Goal: Find specific page/section: Find specific page/section

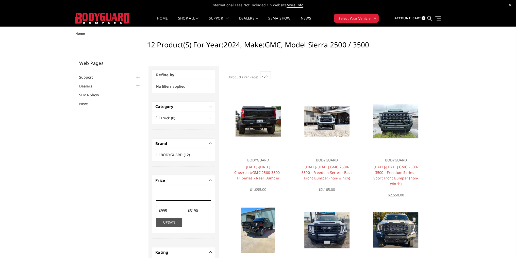
click at [210, 108] on button "-" at bounding box center [210, 106] width 3 height 3
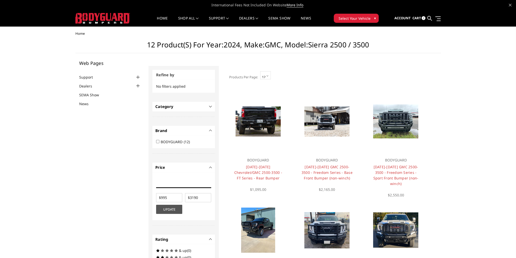
click at [211, 106] on button "+" at bounding box center [210, 106] width 3 height 3
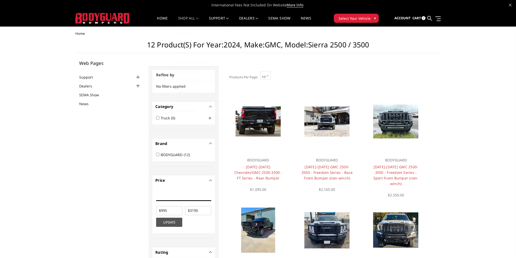
click at [183, 21] on link "shop all" at bounding box center [188, 21] width 21 height 10
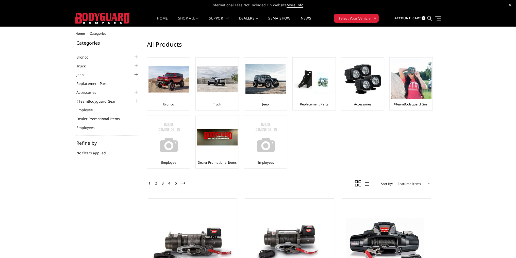
click at [99, 155] on div "Refine by No filters applied" at bounding box center [107, 151] width 63 height 20
click at [94, 145] on h5 "Refine by" at bounding box center [107, 143] width 63 height 5
click at [164, 95] on div at bounding box center [168, 79] width 41 height 41
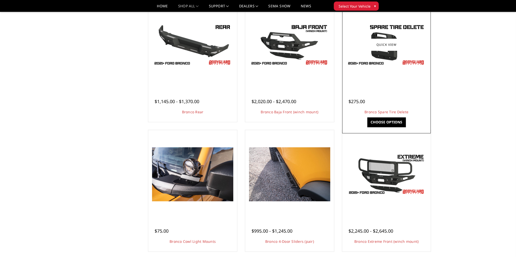
scroll to position [279, 0]
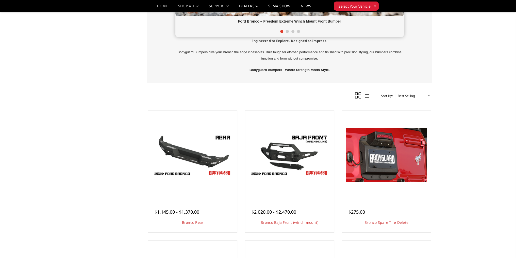
click at [365, 95] on span at bounding box center [368, 95] width 6 height 6
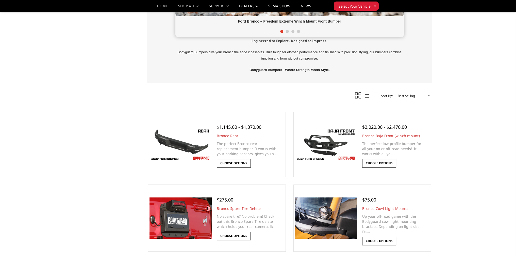
click at [369, 94] on span at bounding box center [368, 95] width 6 height 6
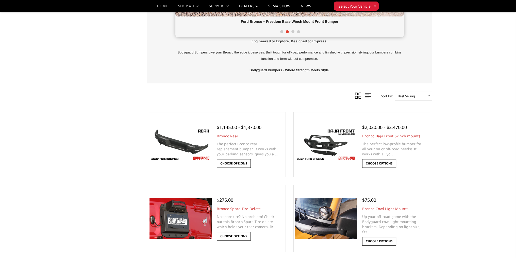
click at [359, 95] on span at bounding box center [358, 96] width 6 height 6
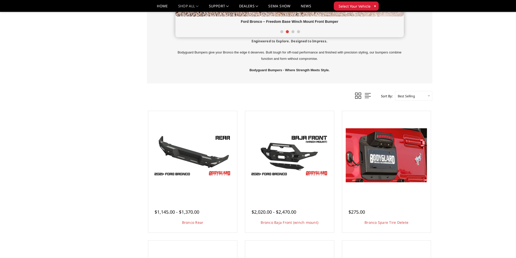
click at [366, 95] on span at bounding box center [368, 96] width 6 height 6
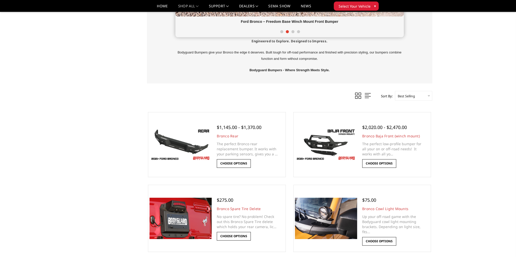
click at [355, 94] on span at bounding box center [358, 96] width 6 height 6
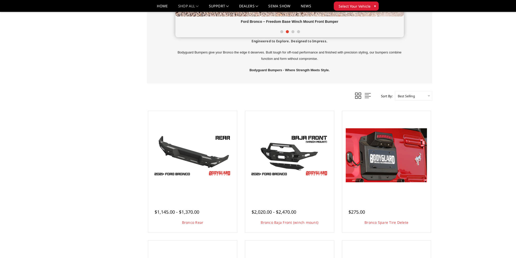
click at [403, 94] on select "Featured Items Newest Items Best Selling A to Z Z to A By Review Price: Ascendi…" at bounding box center [413, 96] width 37 height 10
drag, startPoint x: 410, startPoint y: 94, endPoint x: 404, endPoint y: 96, distance: 6.7
click at [410, 94] on select "Featured Items Newest Items Best Selling A to Z Z to A By Review Price: Ascendi…" at bounding box center [413, 96] width 37 height 10
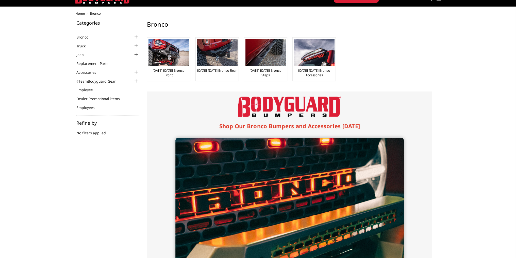
scroll to position [0, 0]
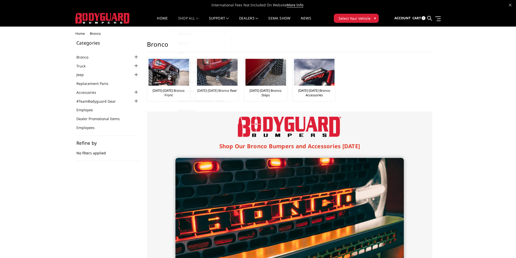
click at [185, 18] on link "shop all" at bounding box center [188, 21] width 21 height 10
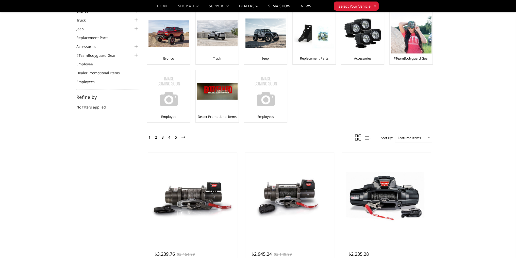
scroll to position [25, 0]
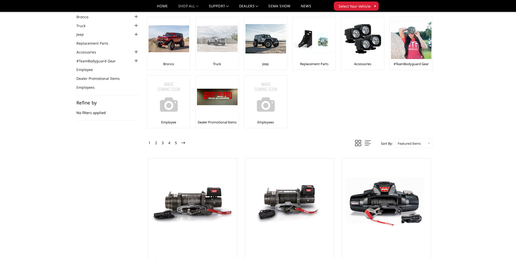
click at [218, 64] on link "Truck" at bounding box center [217, 64] width 8 height 5
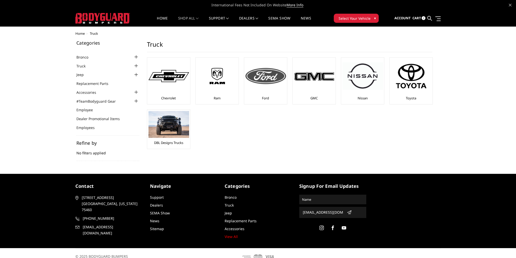
click at [265, 97] on link "Ford" at bounding box center [265, 98] width 7 height 5
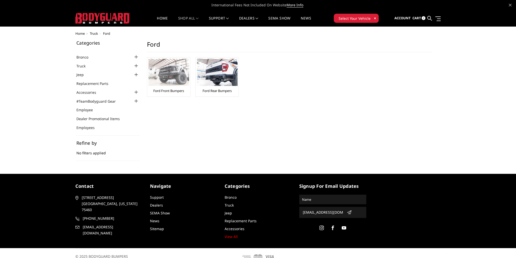
click at [180, 92] on link "Ford Front Bumpers" at bounding box center [168, 91] width 31 height 5
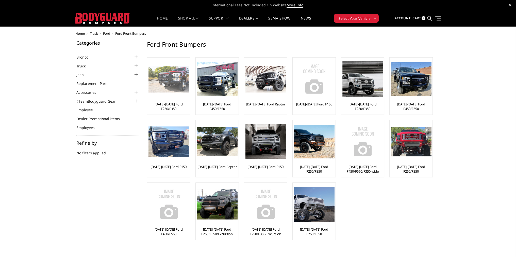
click at [178, 104] on link "[DATE]-[DATE] Ford F250/F350" at bounding box center [168, 106] width 40 height 9
